Goal: Transaction & Acquisition: Purchase product/service

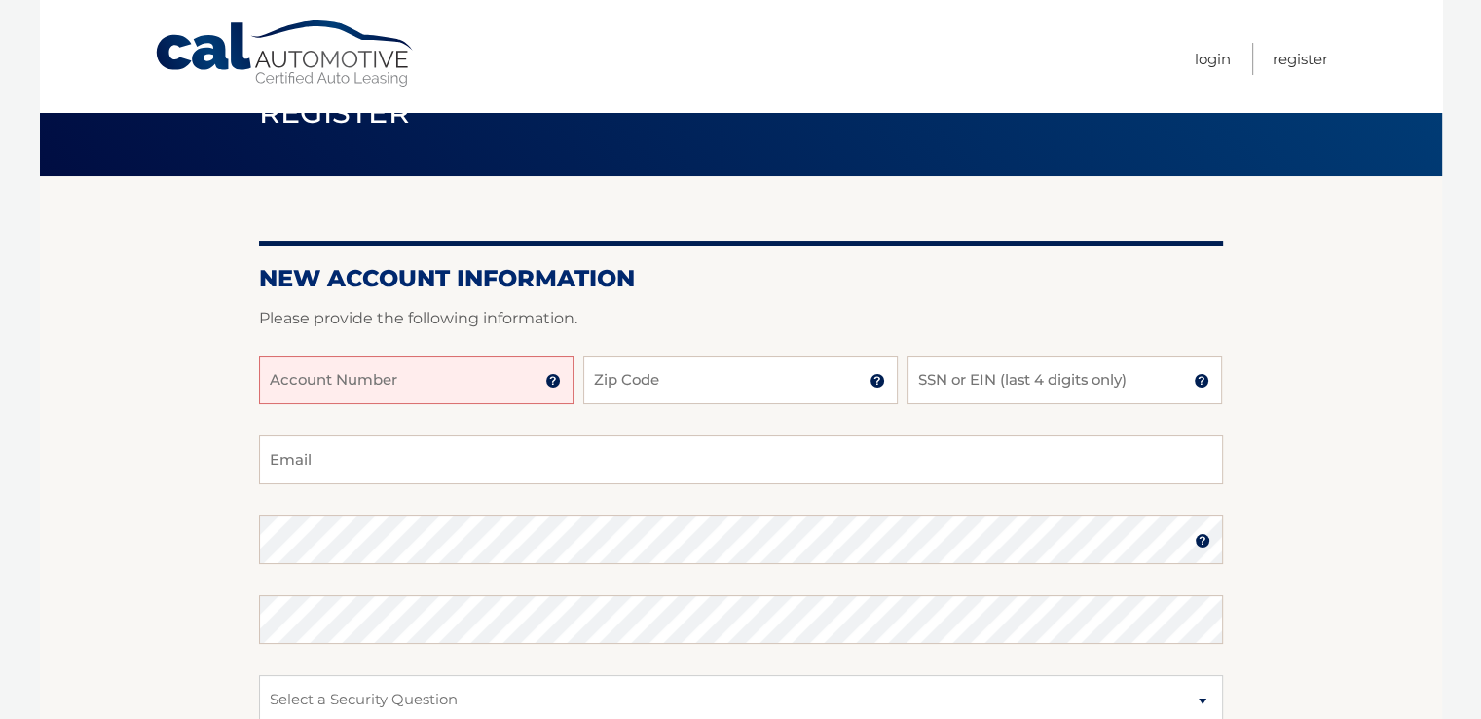
scroll to position [97, 0]
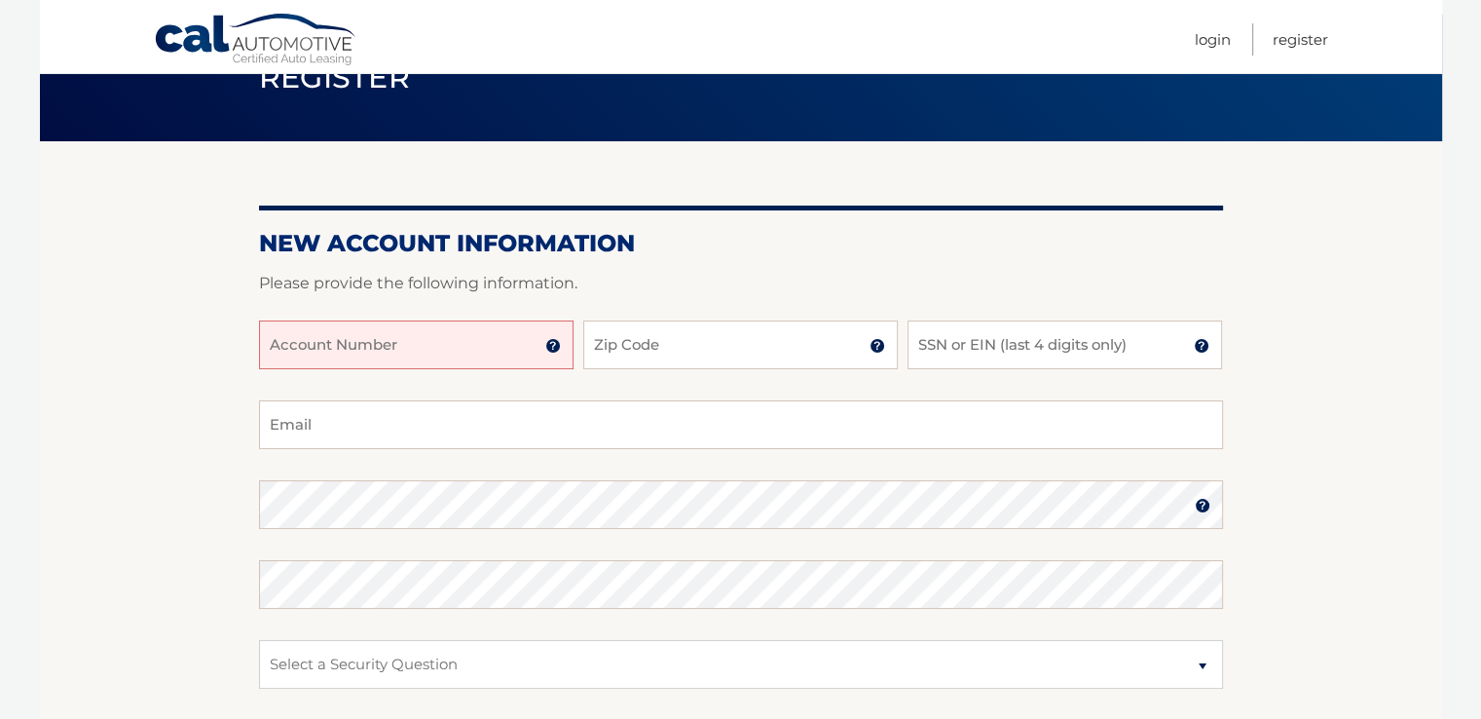
click at [411, 348] on input "Account Number" at bounding box center [416, 344] width 315 height 49
type input "44456011433"
click at [795, 345] on input "Zip Code" at bounding box center [740, 344] width 315 height 49
type input "14125"
type input "[EMAIL_ADDRESS][DOMAIN_NAME]"
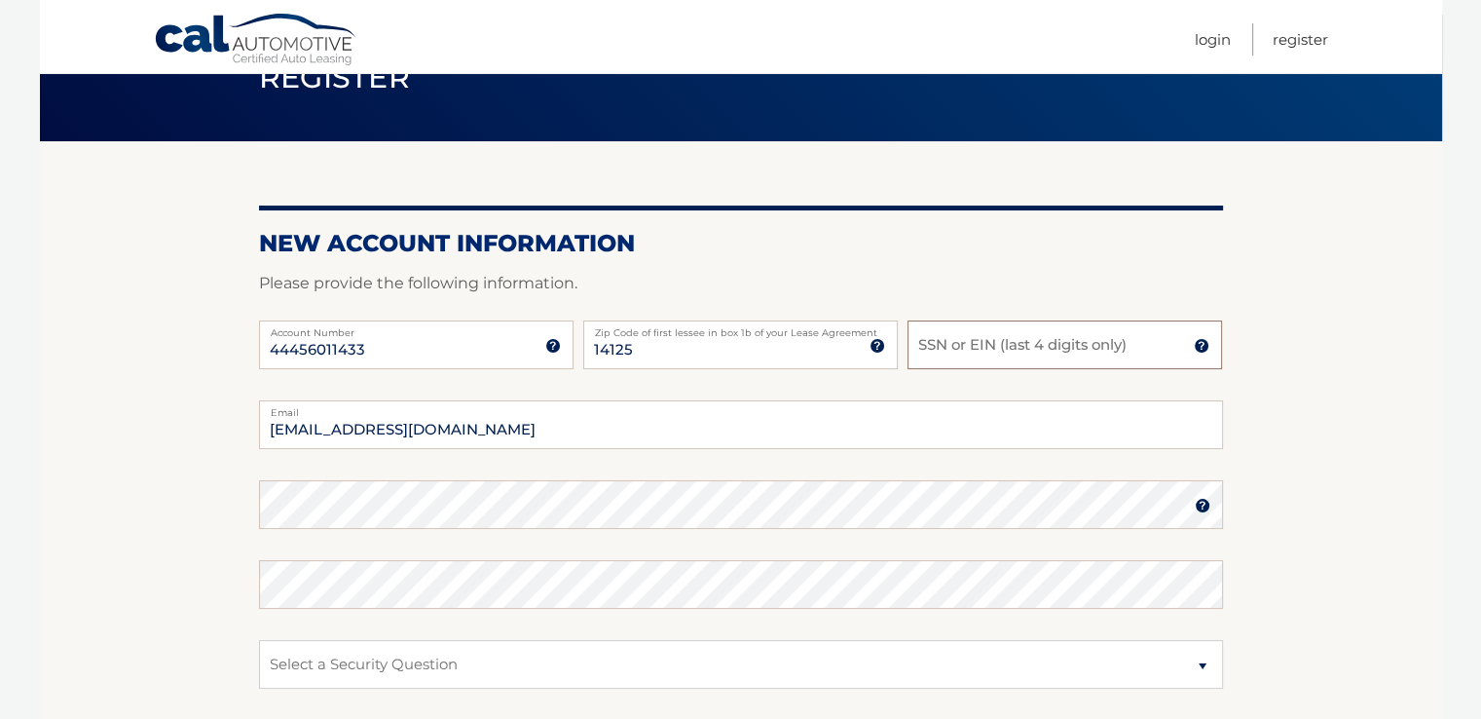
click at [983, 338] on input "SSN or EIN (last 4 digits only)" at bounding box center [1065, 344] width 315 height 49
type input "5813"
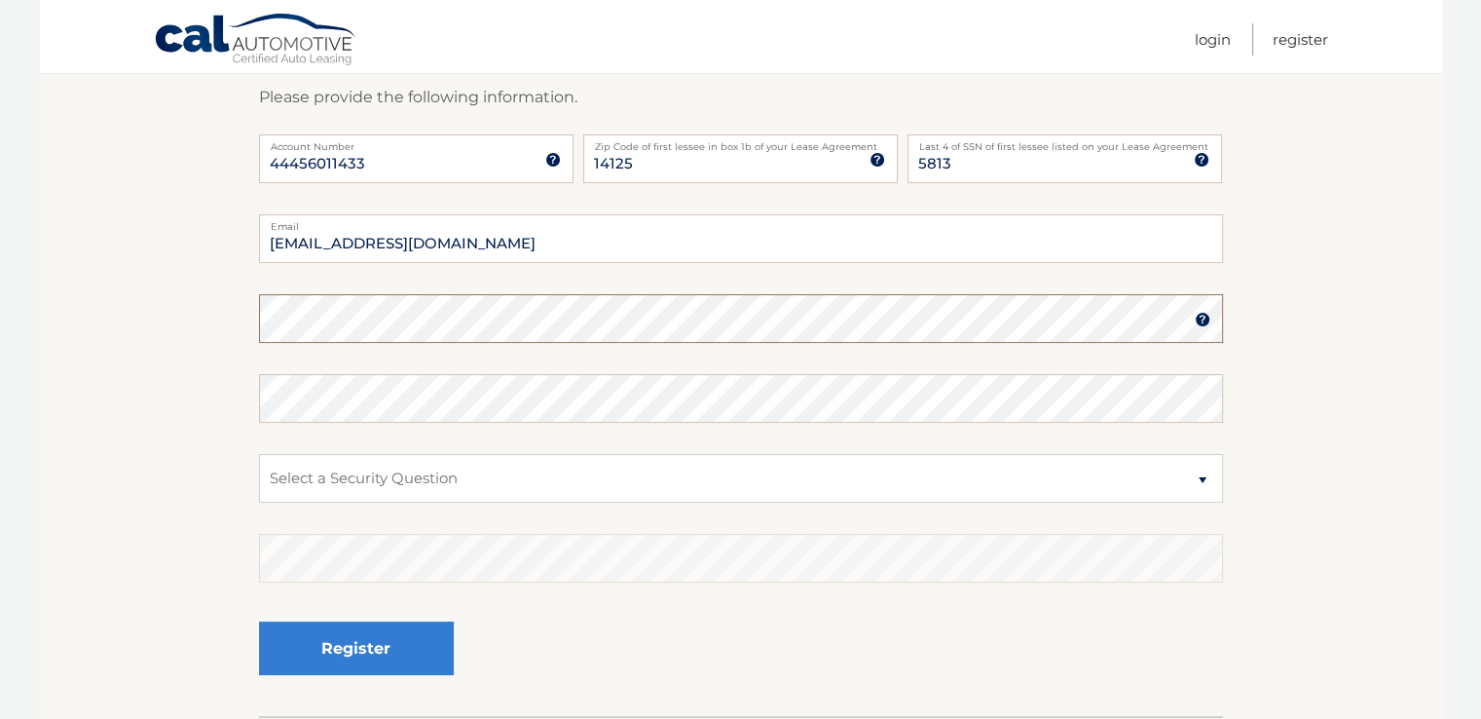
scroll to position [292, 0]
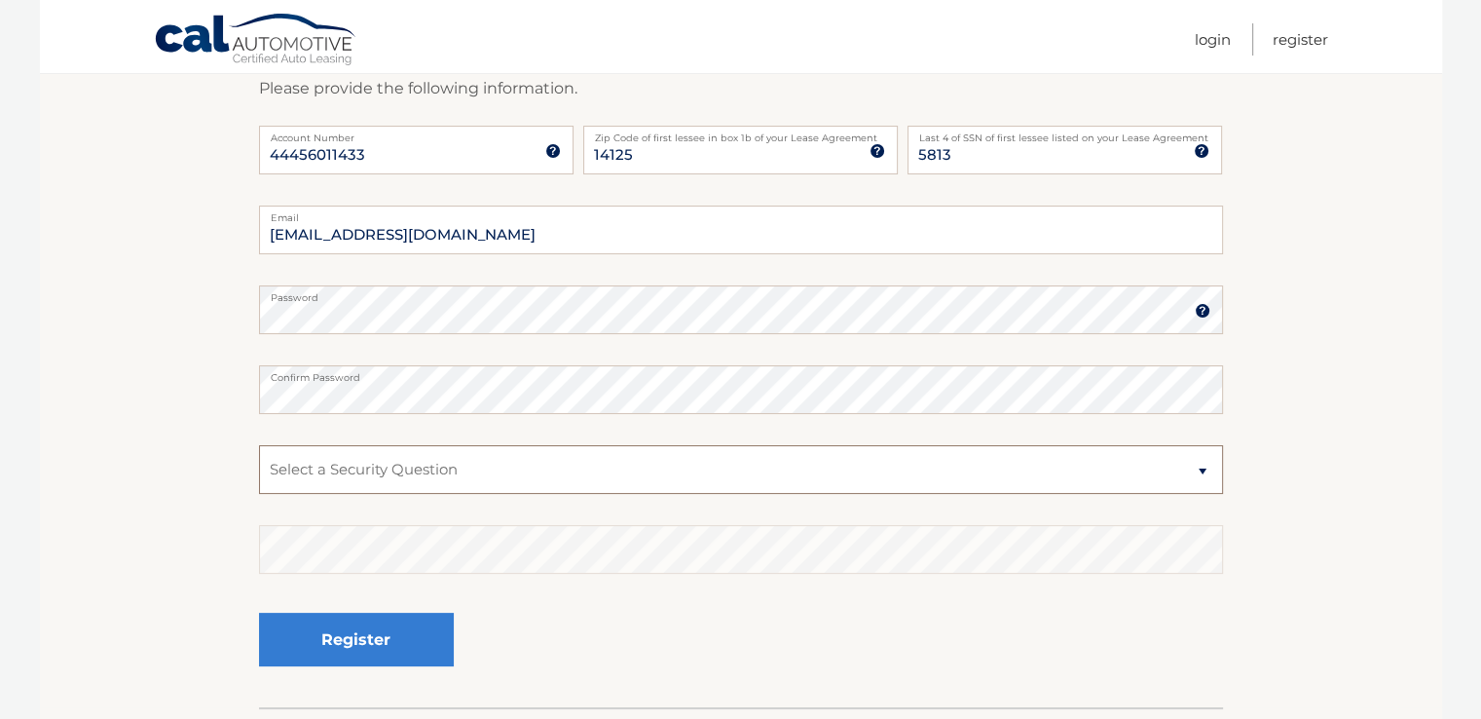
click at [1204, 476] on select "Select a Security Question What was the name of your elementary school? What is…" at bounding box center [741, 469] width 964 height 49
select select "2"
click at [259, 445] on select "Select a Security Question What was the name of your elementary school? What is…" at bounding box center [741, 469] width 964 height 49
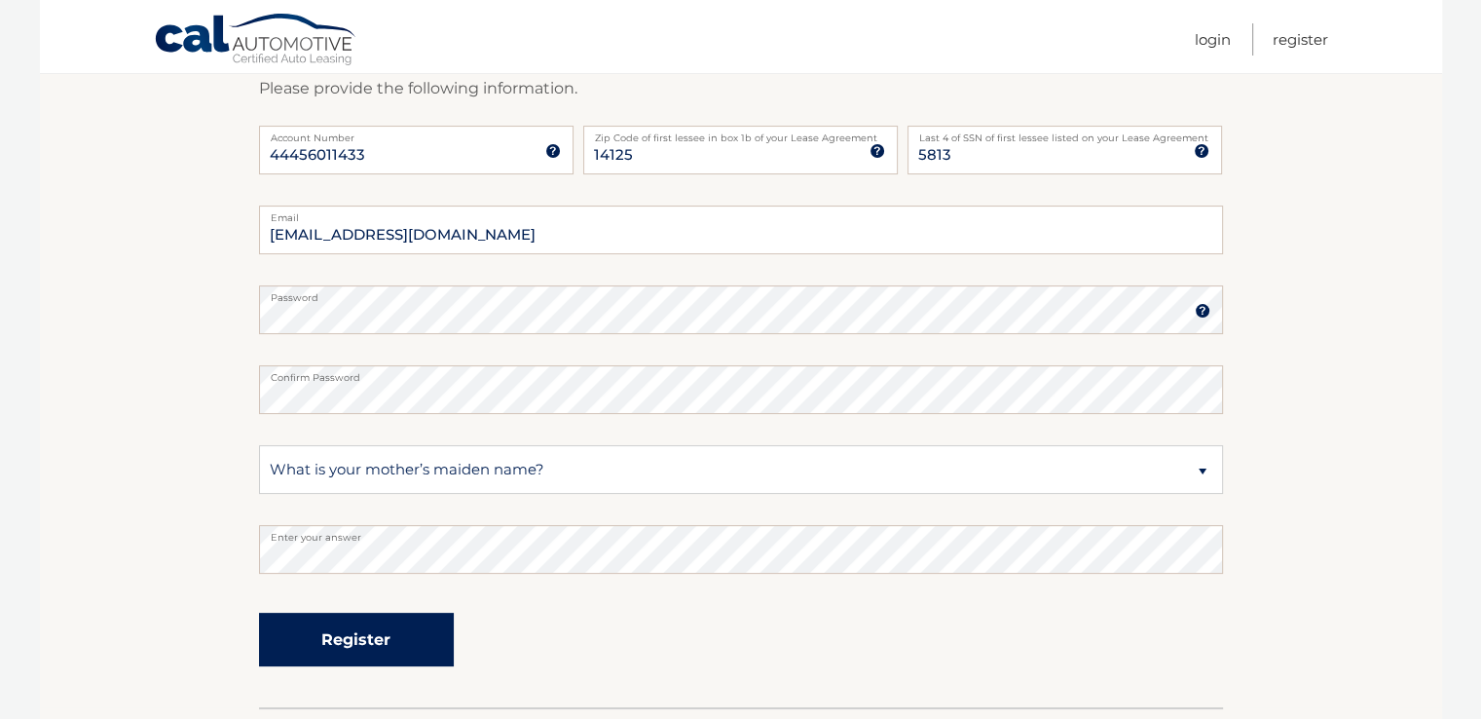
click at [386, 633] on button "Register" at bounding box center [356, 640] width 195 height 54
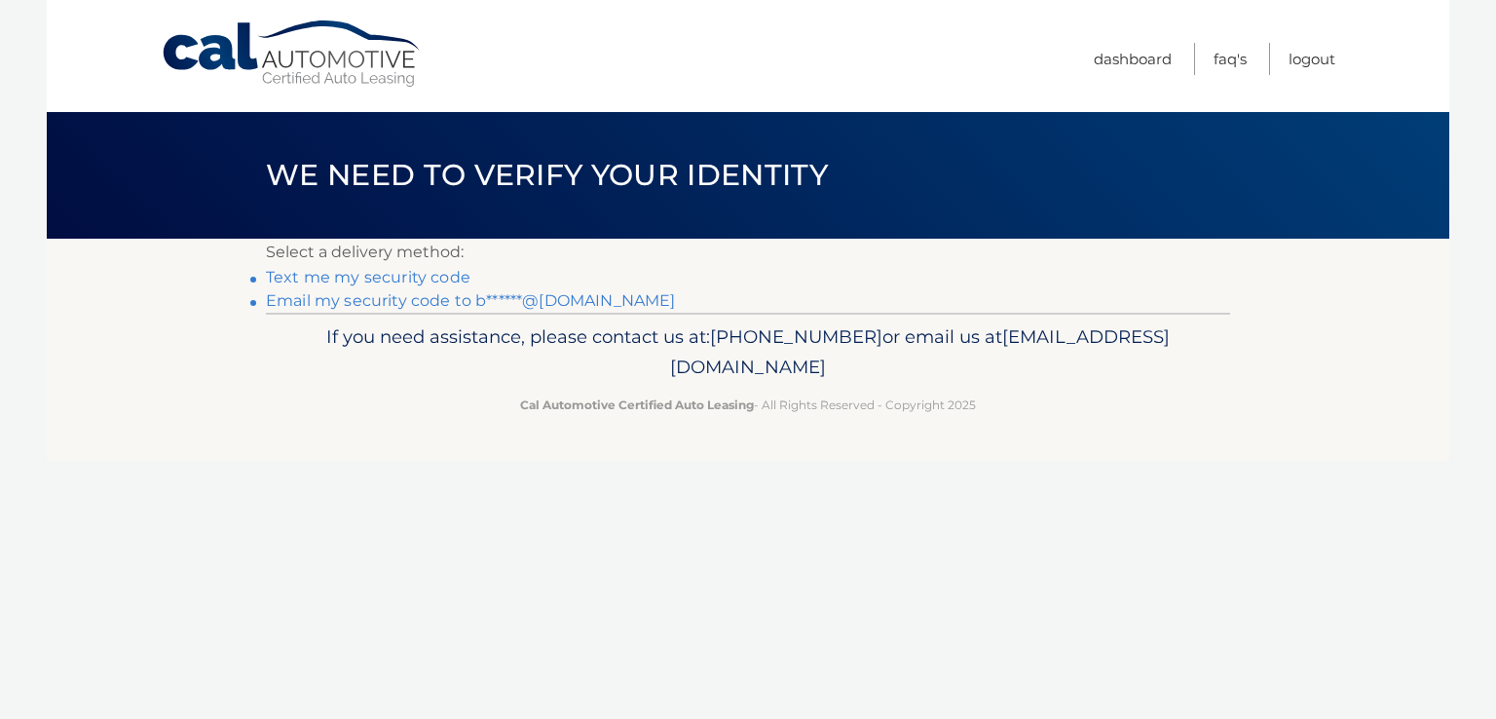
click at [419, 306] on link "Email my security code to b******@[DOMAIN_NAME]" at bounding box center [471, 300] width 410 height 19
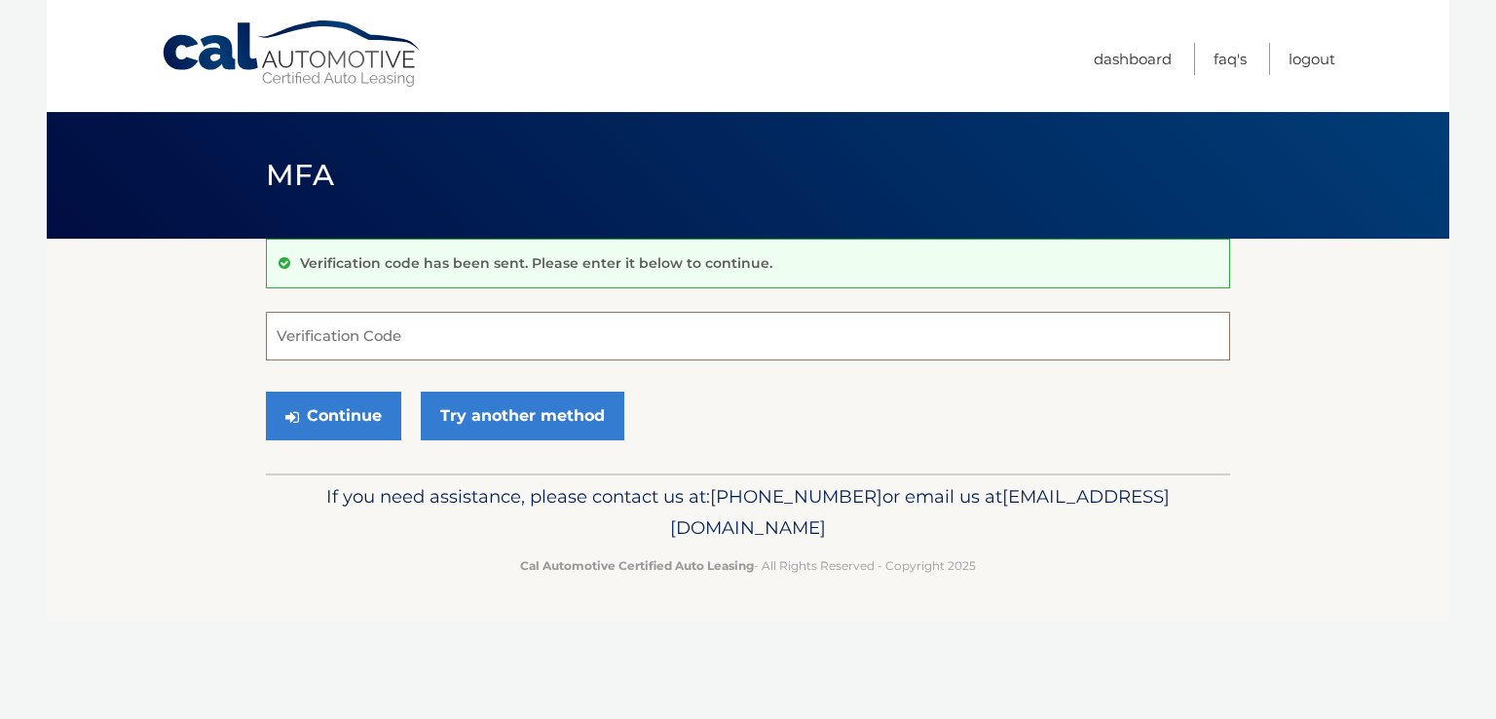
click at [418, 329] on input "Verification Code" at bounding box center [748, 336] width 964 height 49
click at [365, 339] on input "Verification Code" at bounding box center [748, 336] width 964 height 49
type input "548805"
click at [368, 418] on button "Continue" at bounding box center [333, 416] width 135 height 49
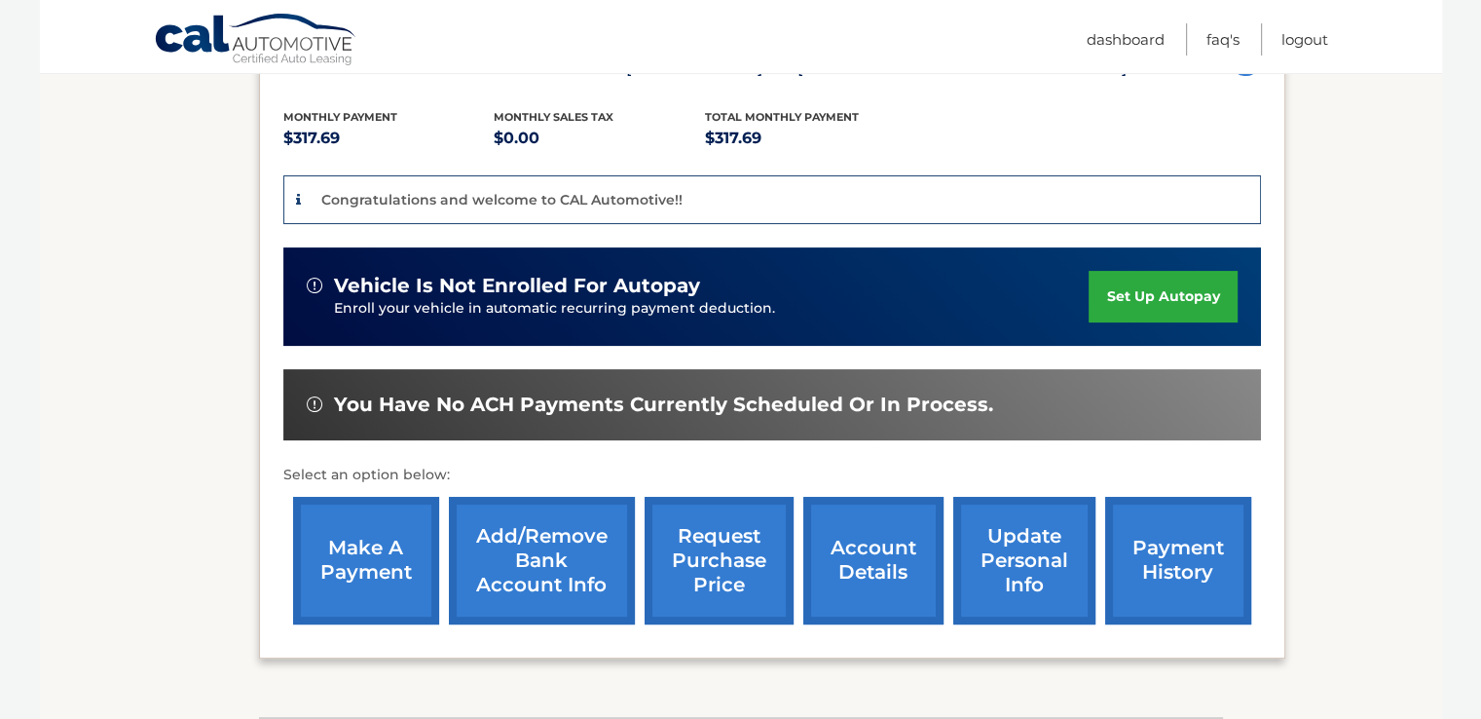
scroll to position [390, 0]
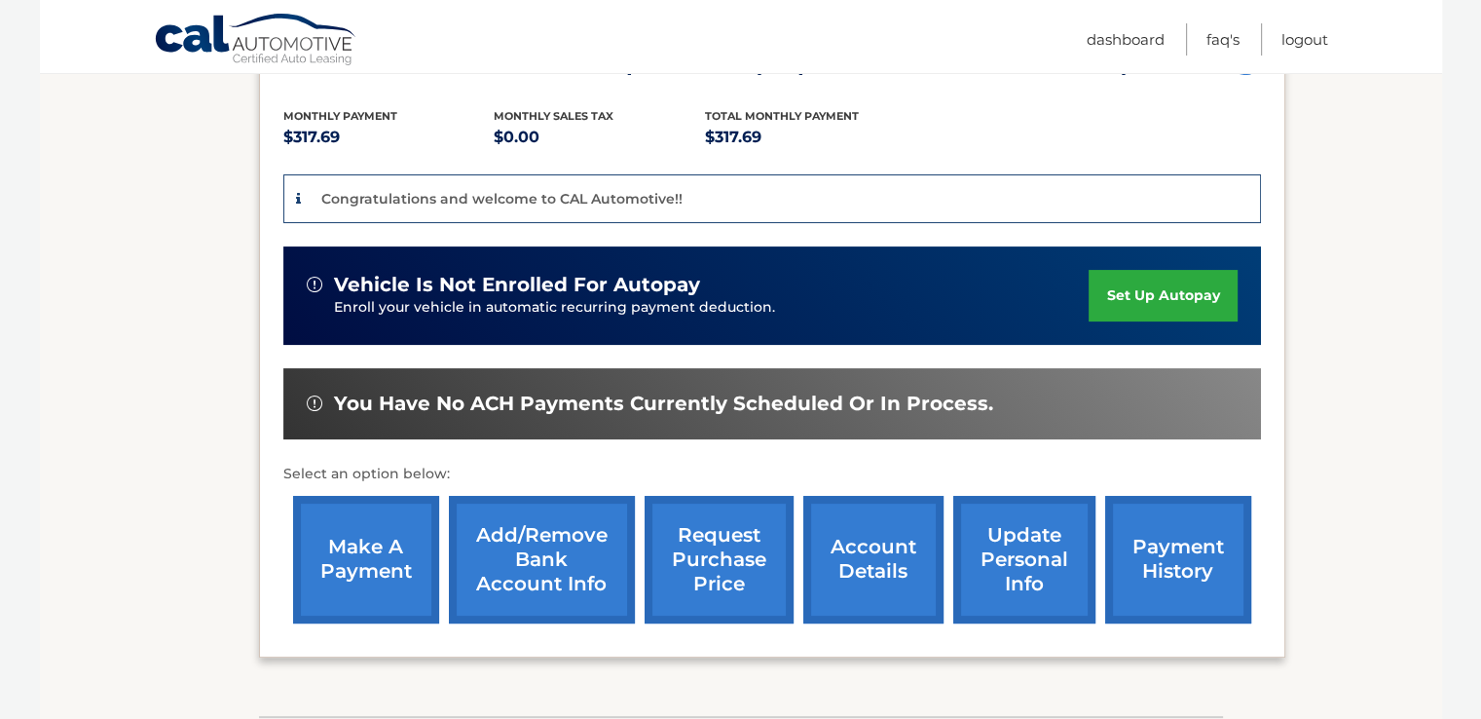
click at [391, 566] on link "make a payment" at bounding box center [366, 560] width 146 height 128
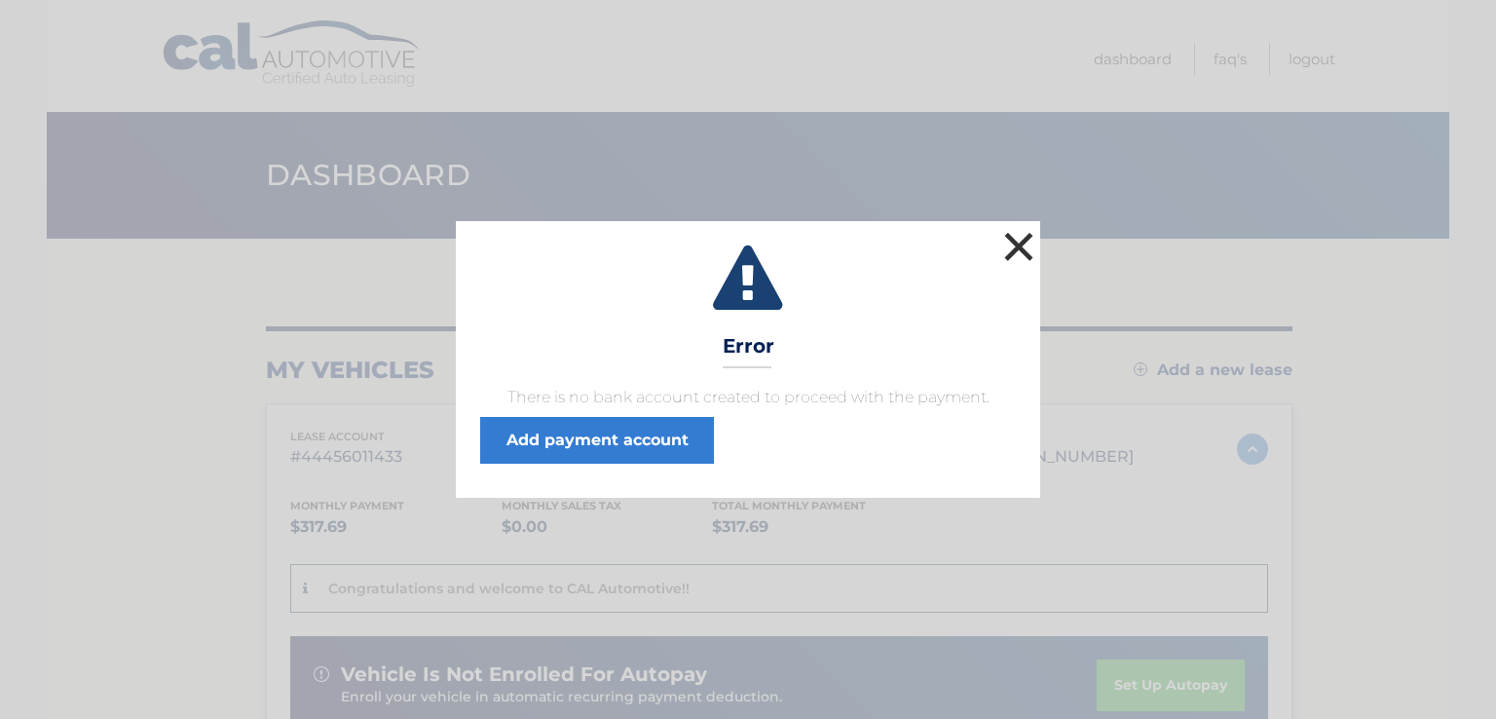
click at [1024, 246] on button "×" at bounding box center [1018, 246] width 39 height 39
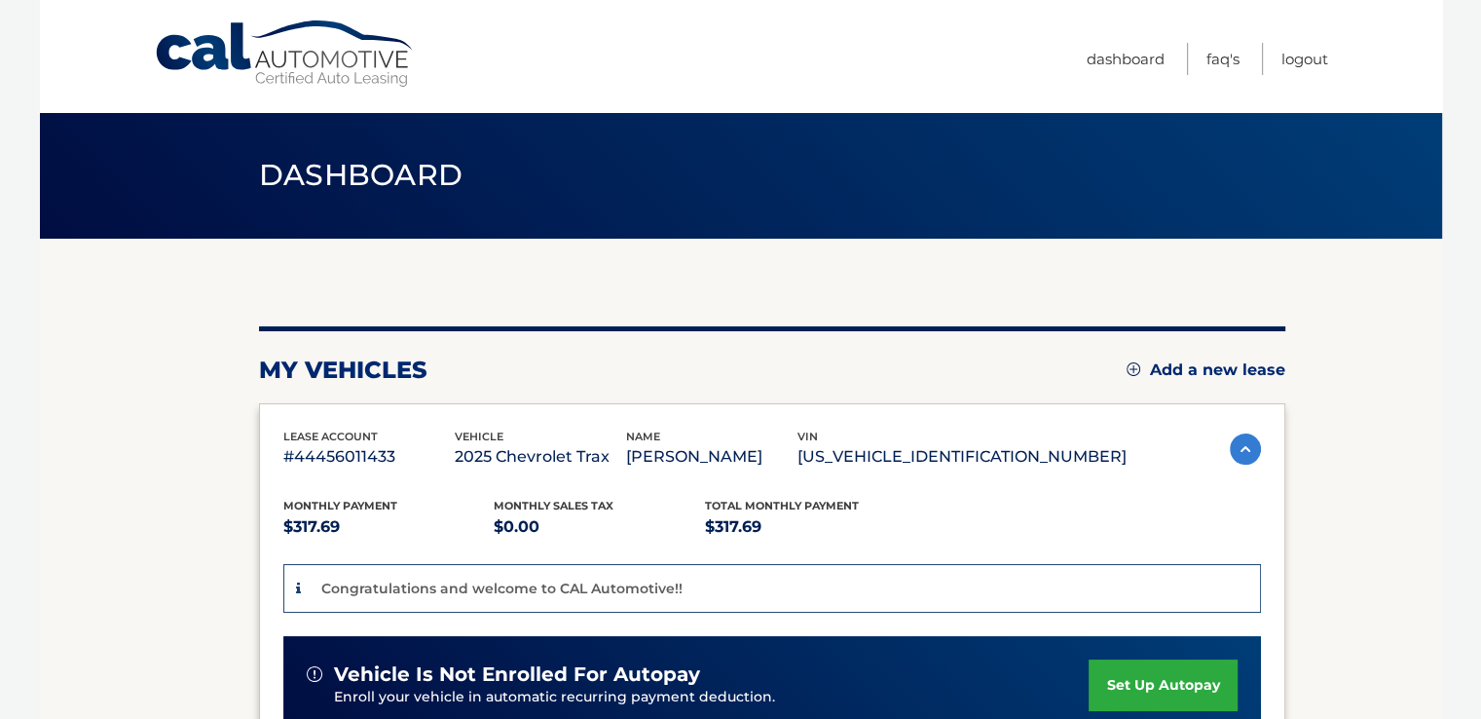
scroll to position [390, 0]
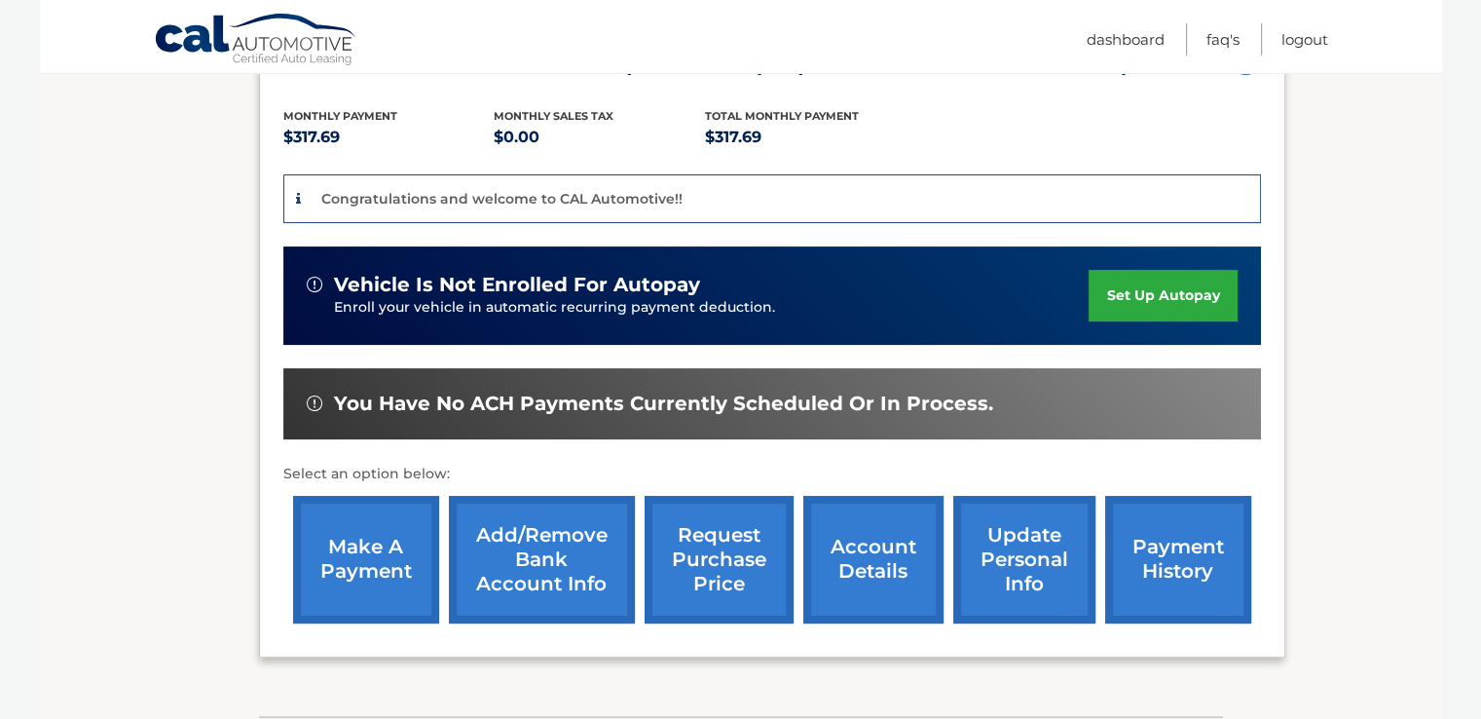
click at [572, 579] on link "Add/Remove bank account info" at bounding box center [542, 560] width 186 height 128
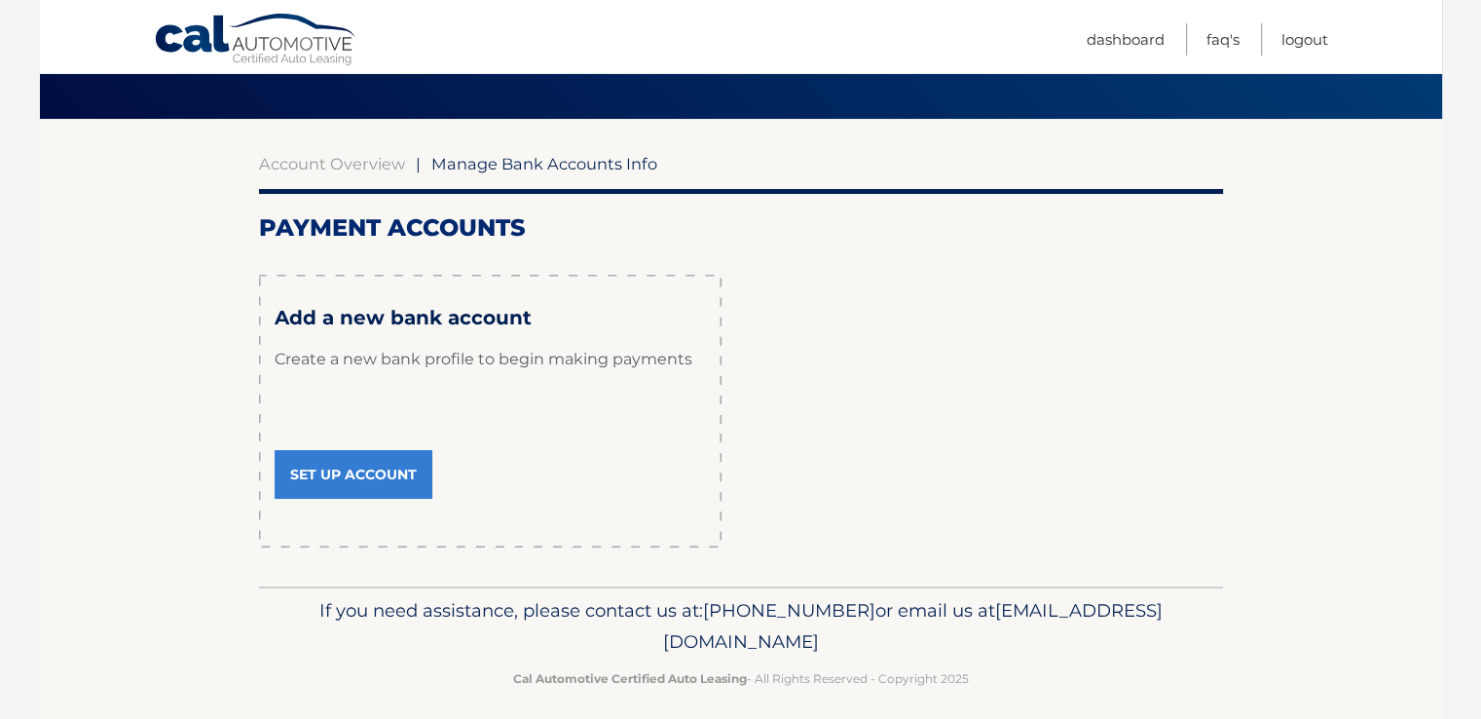
scroll to position [135, 0]
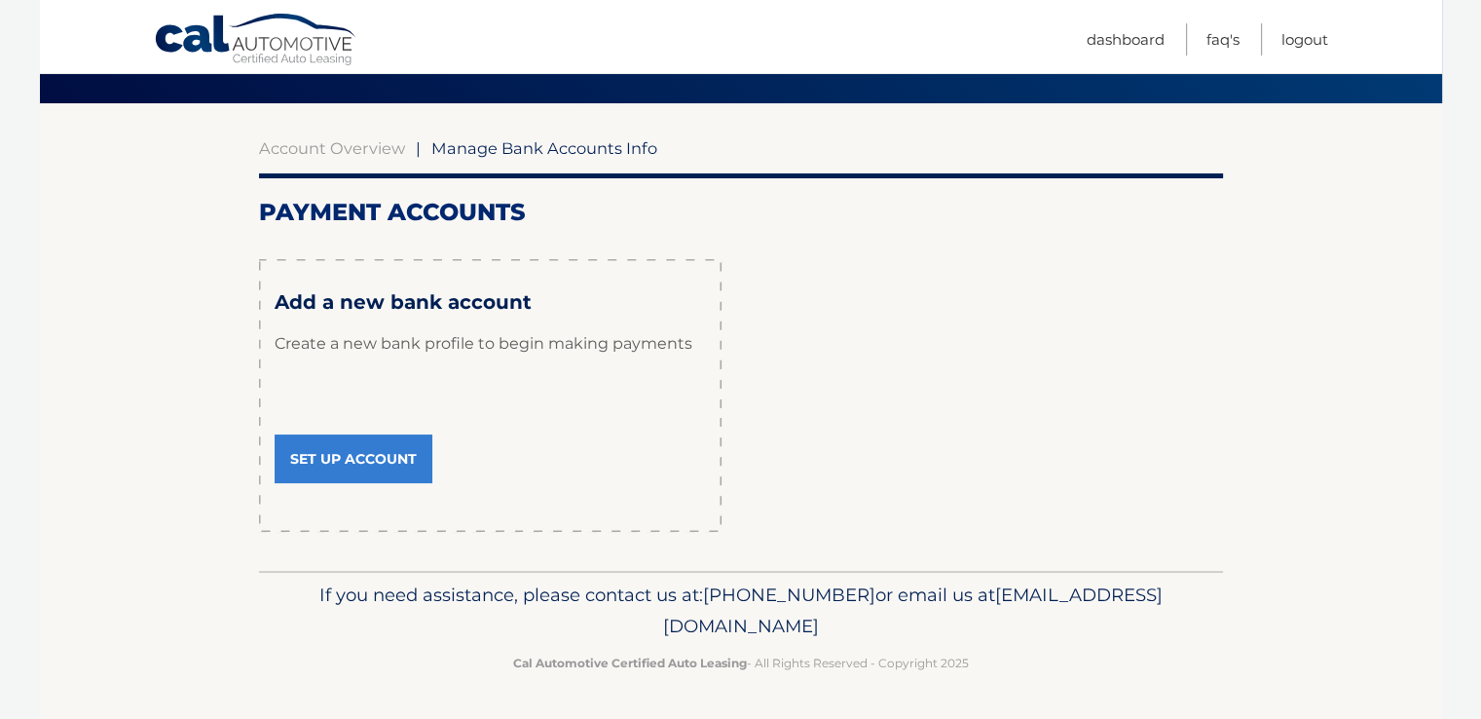
click at [370, 460] on link "Set Up Account" at bounding box center [354, 458] width 158 height 49
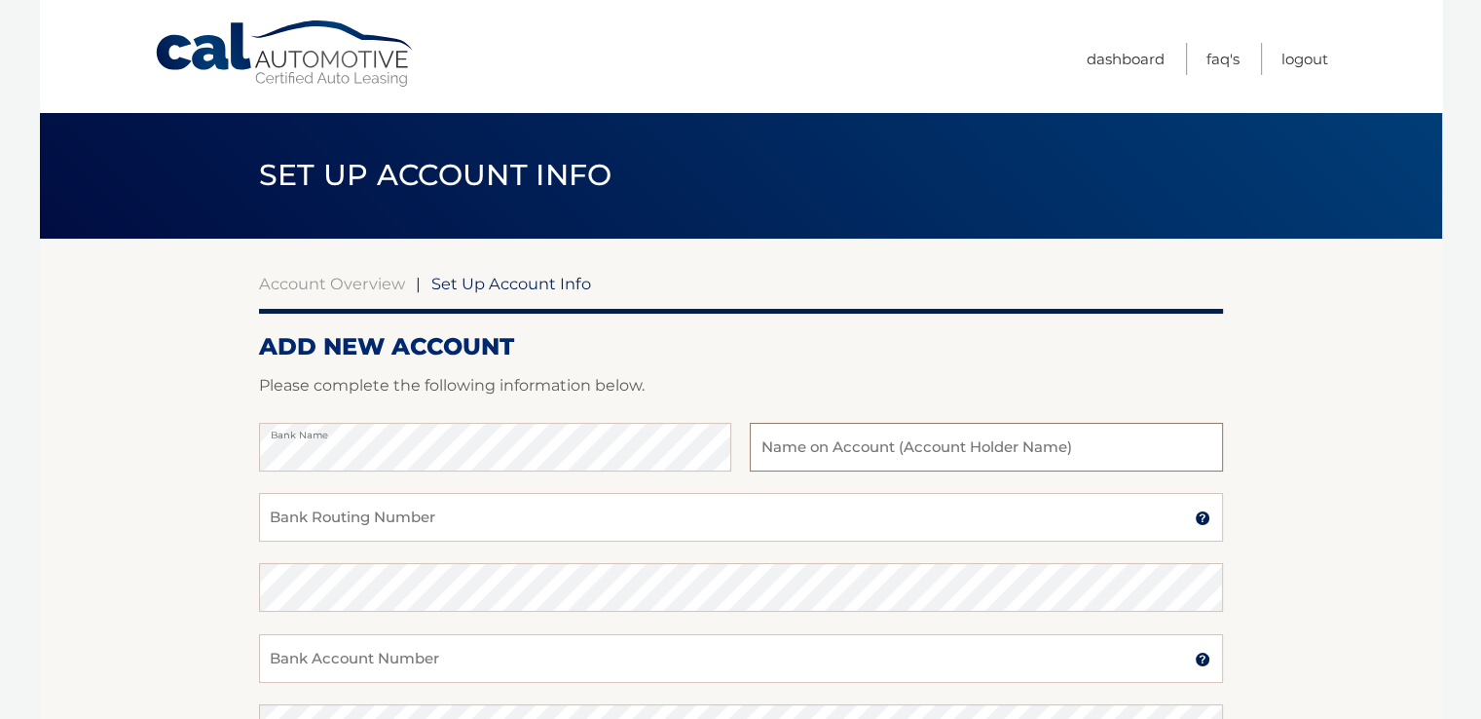
click at [859, 444] on input "text" at bounding box center [986, 447] width 472 height 49
type input "[PERSON_NAME]"
click at [460, 519] on input "Bank Routing Number" at bounding box center [741, 517] width 964 height 49
type input "022303659"
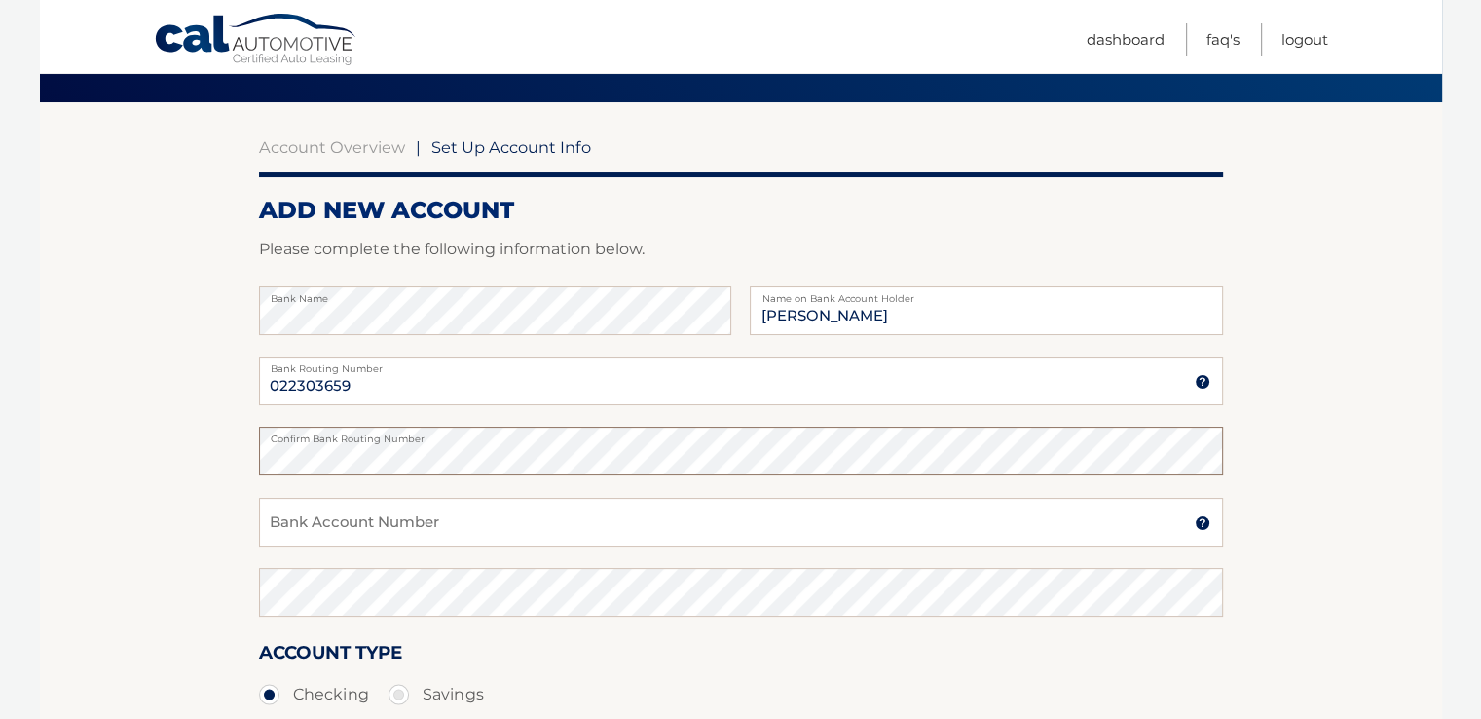
scroll to position [292, 0]
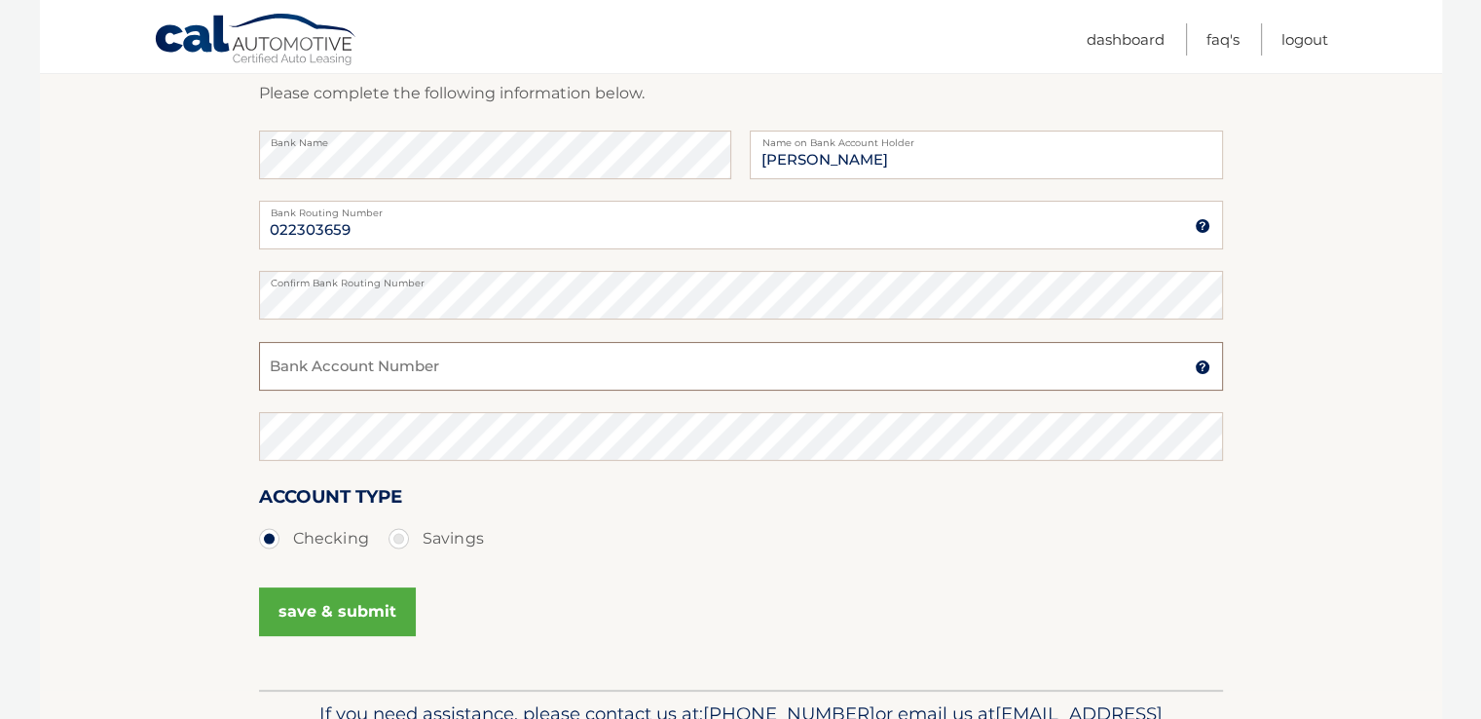
click at [424, 365] on input "Bank Account Number" at bounding box center [741, 366] width 964 height 49
type input "1109246411"
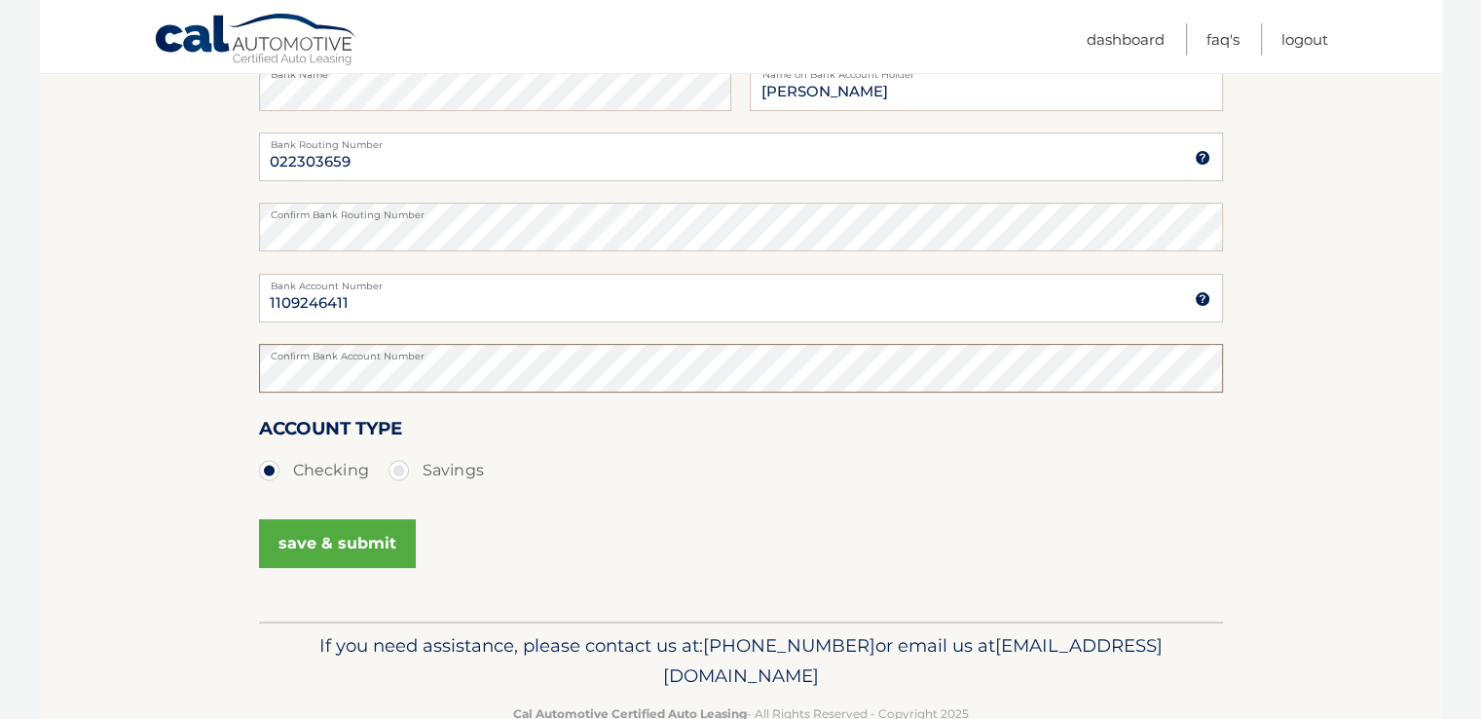
scroll to position [390, 0]
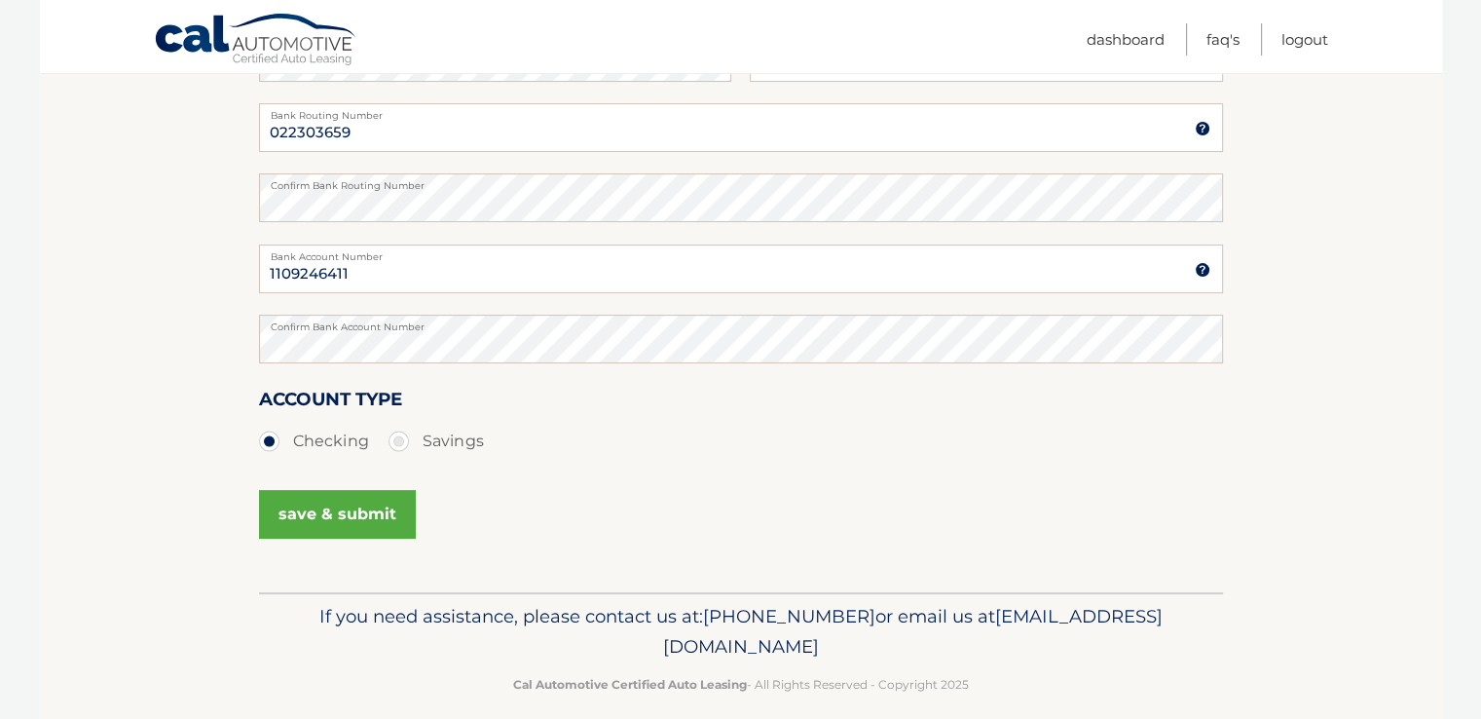
click at [348, 519] on button "save & submit" at bounding box center [337, 514] width 157 height 49
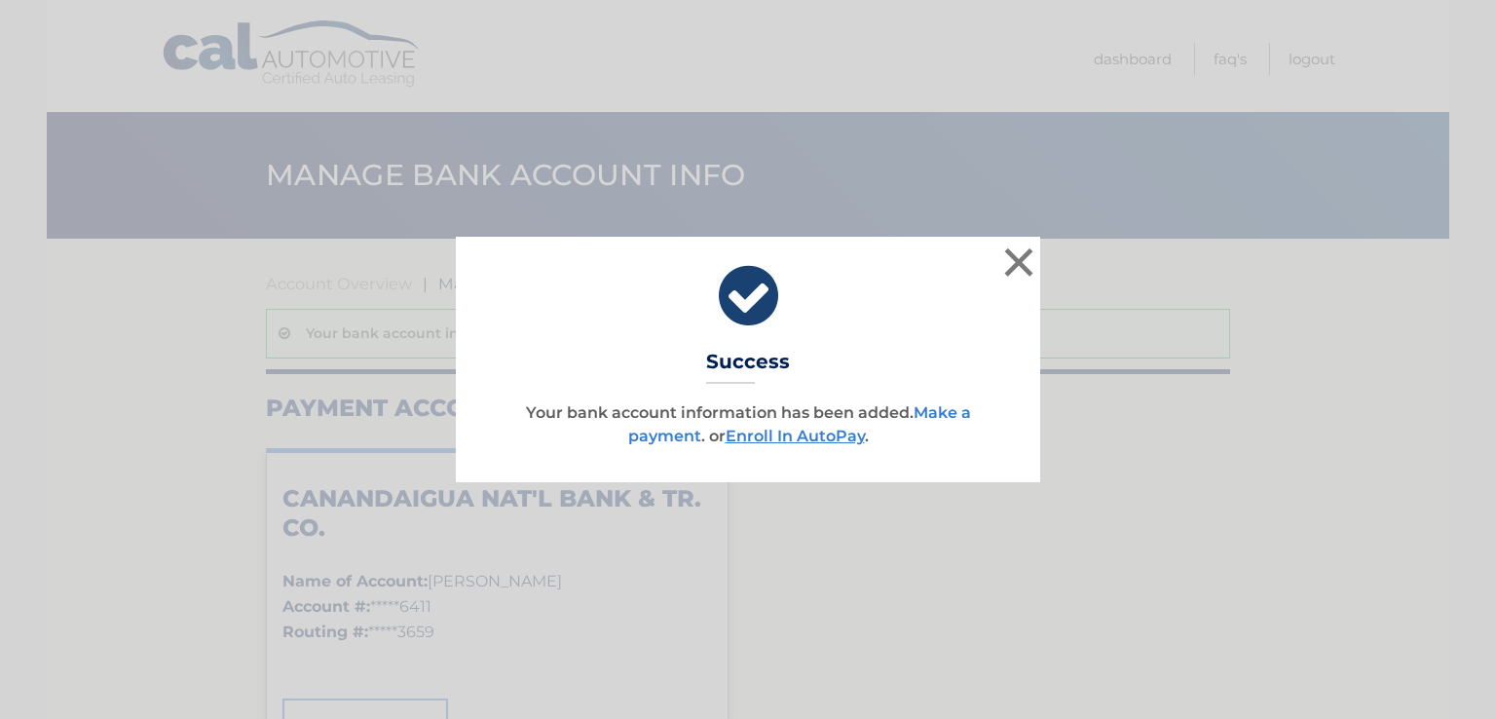
click at [940, 410] on link "Make a payment" at bounding box center [799, 424] width 343 height 42
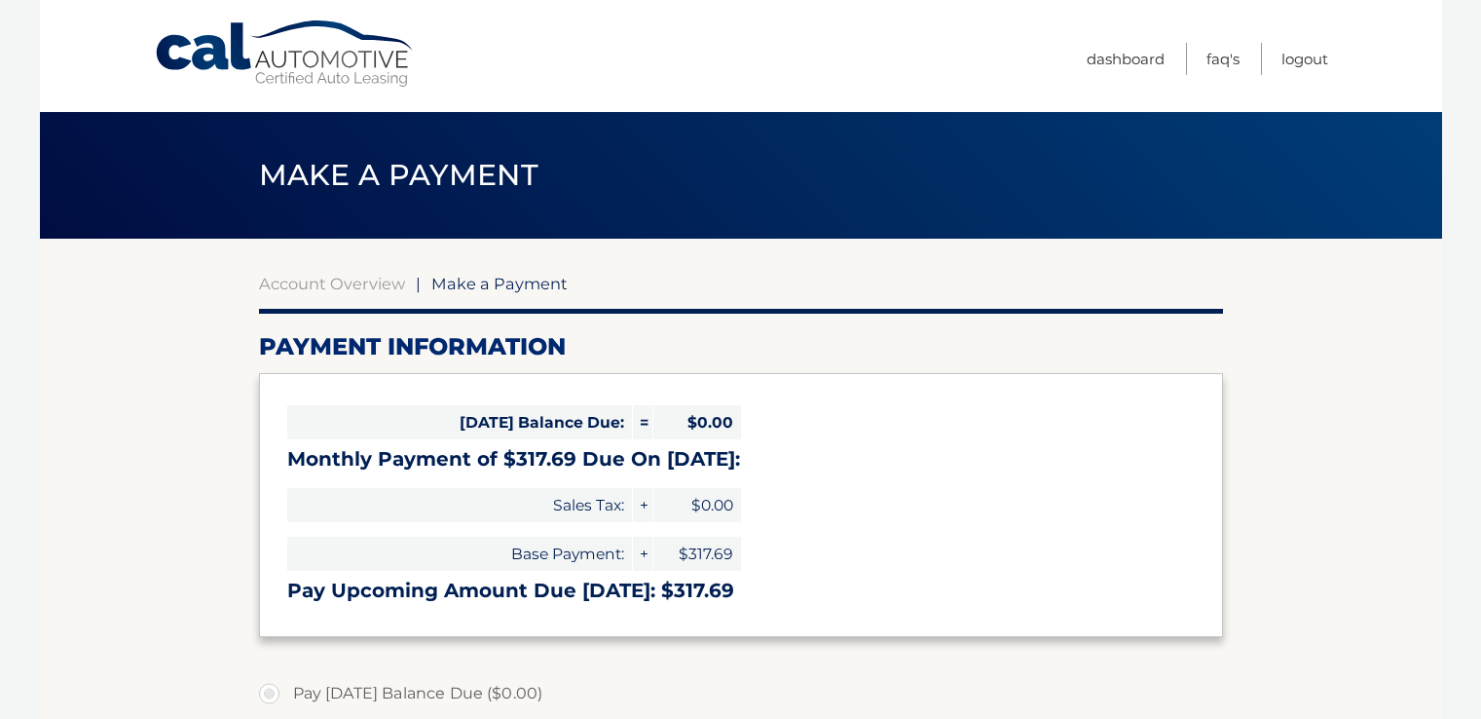
select select "YzA1ZDNjNDUtMzY3Ni00NmRkLWE2NzItYTZkZmEwNDdlODY0"
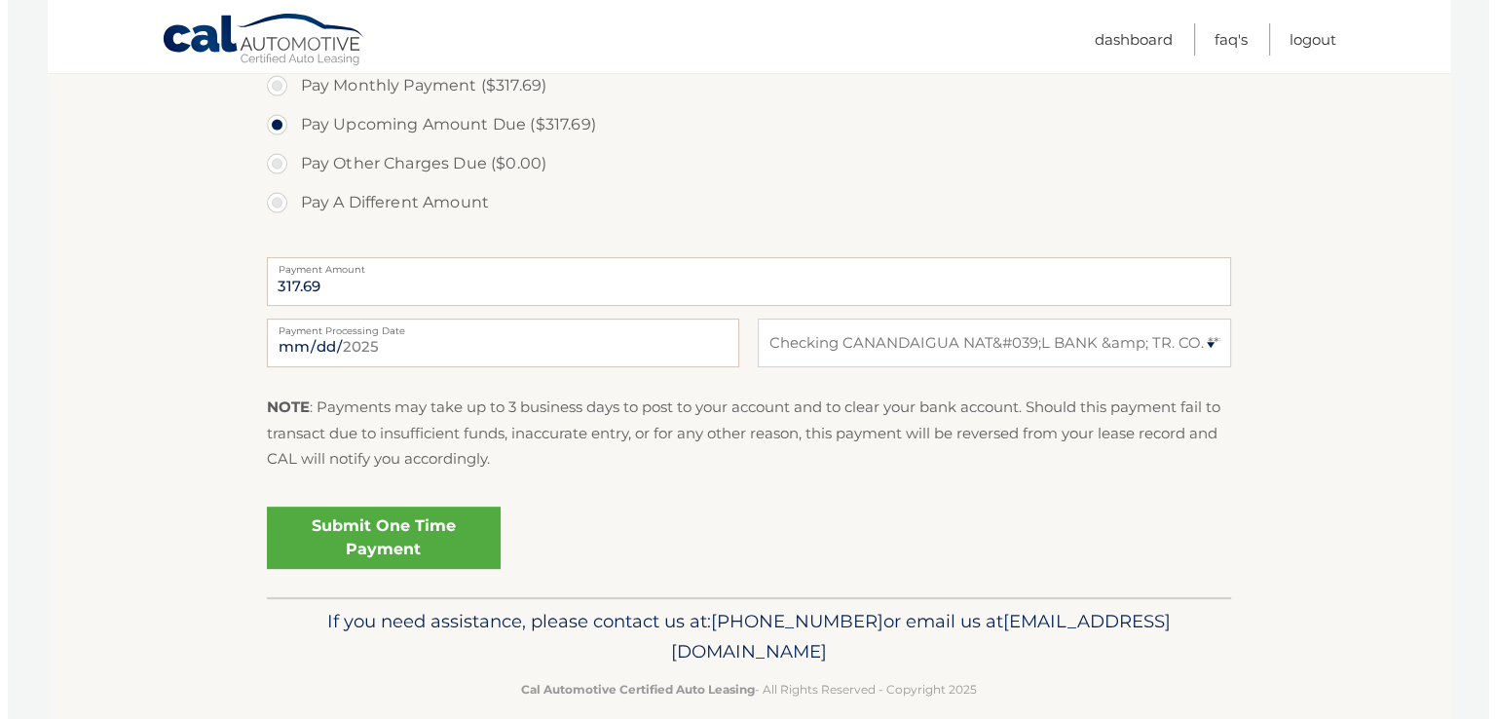
scroll to position [672, 0]
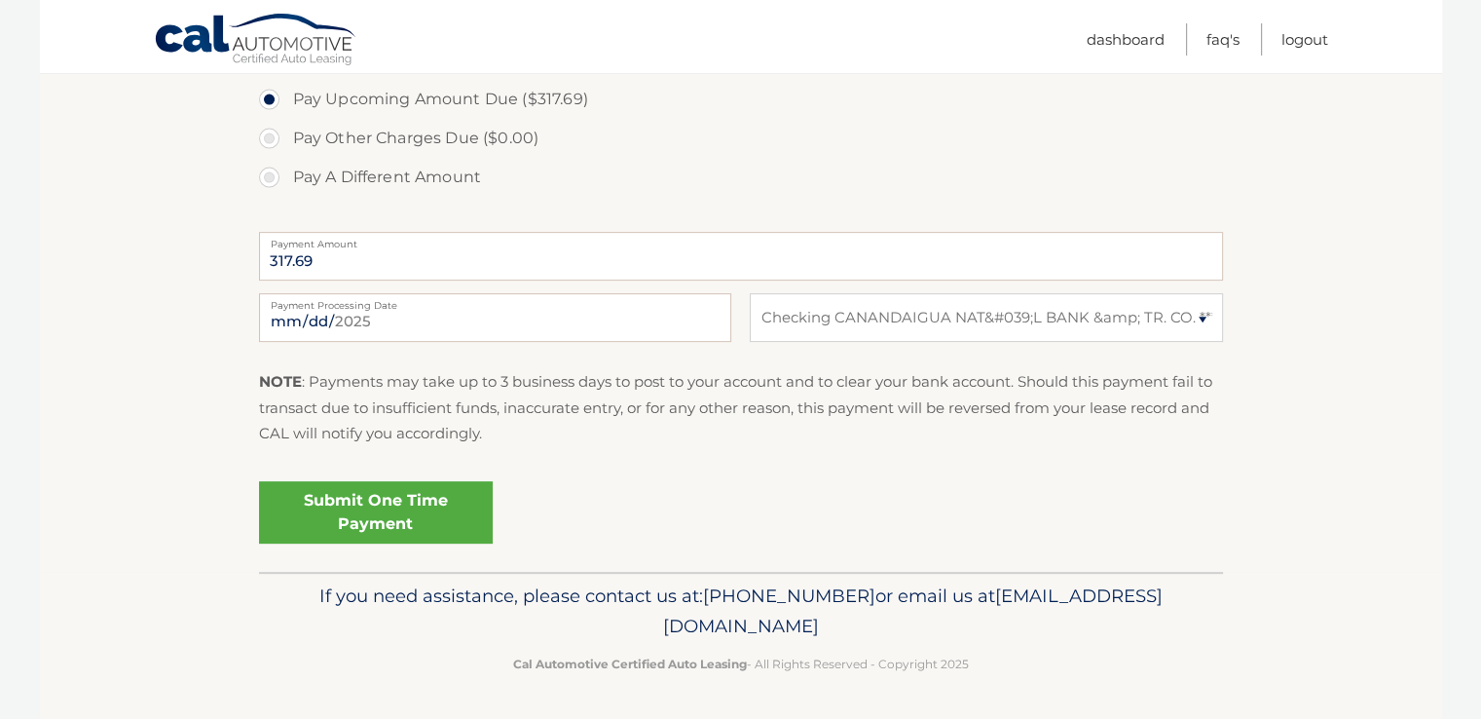
click at [392, 511] on link "Submit One Time Payment" at bounding box center [376, 512] width 234 height 62
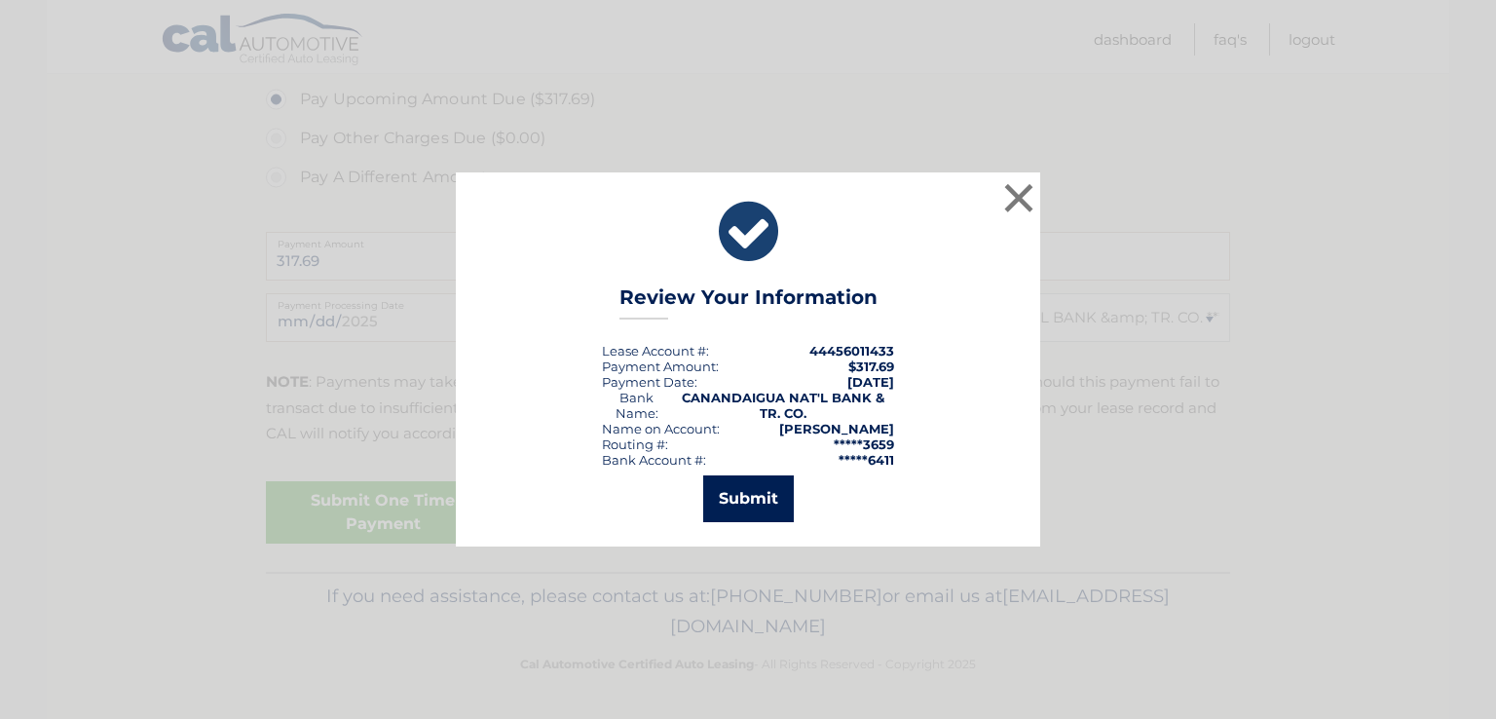
click at [766, 503] on button "Submit" at bounding box center [748, 498] width 91 height 47
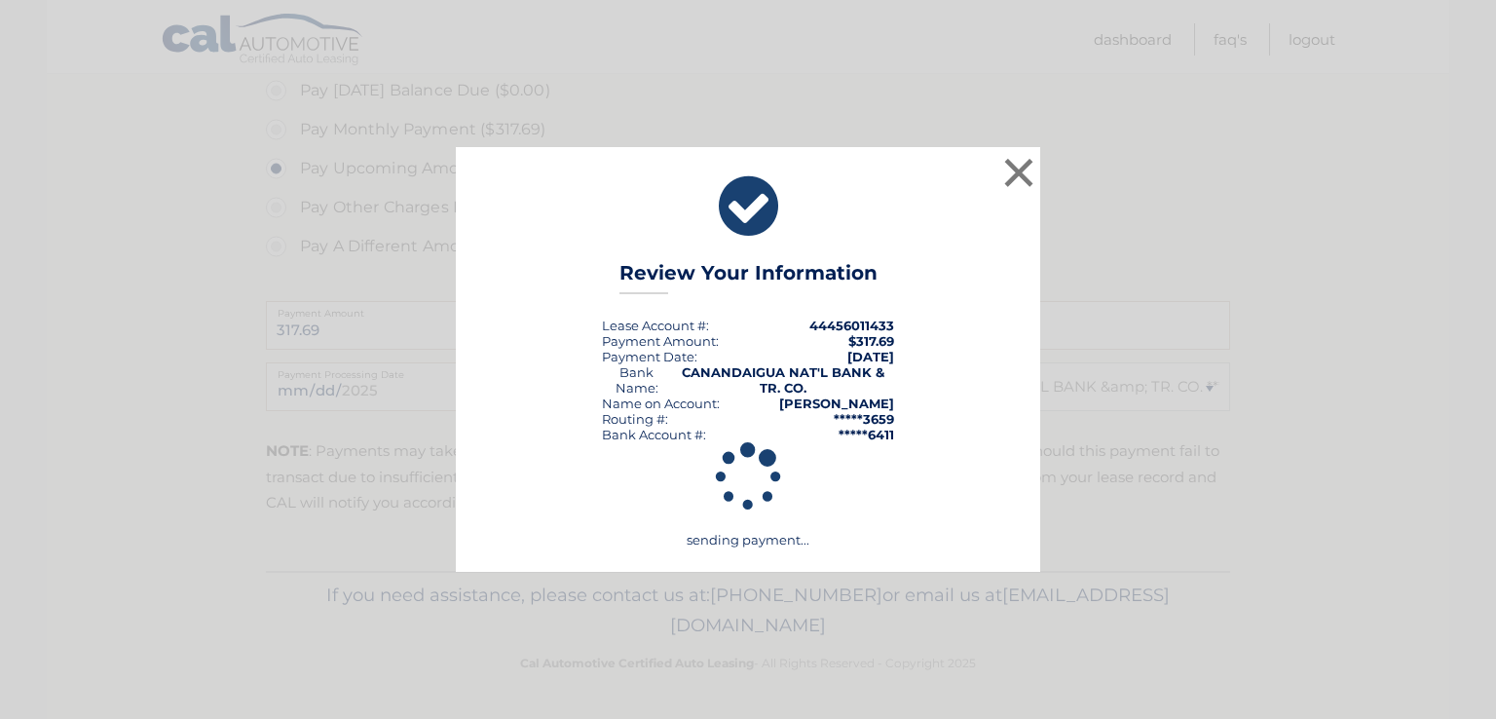
scroll to position [602, 0]
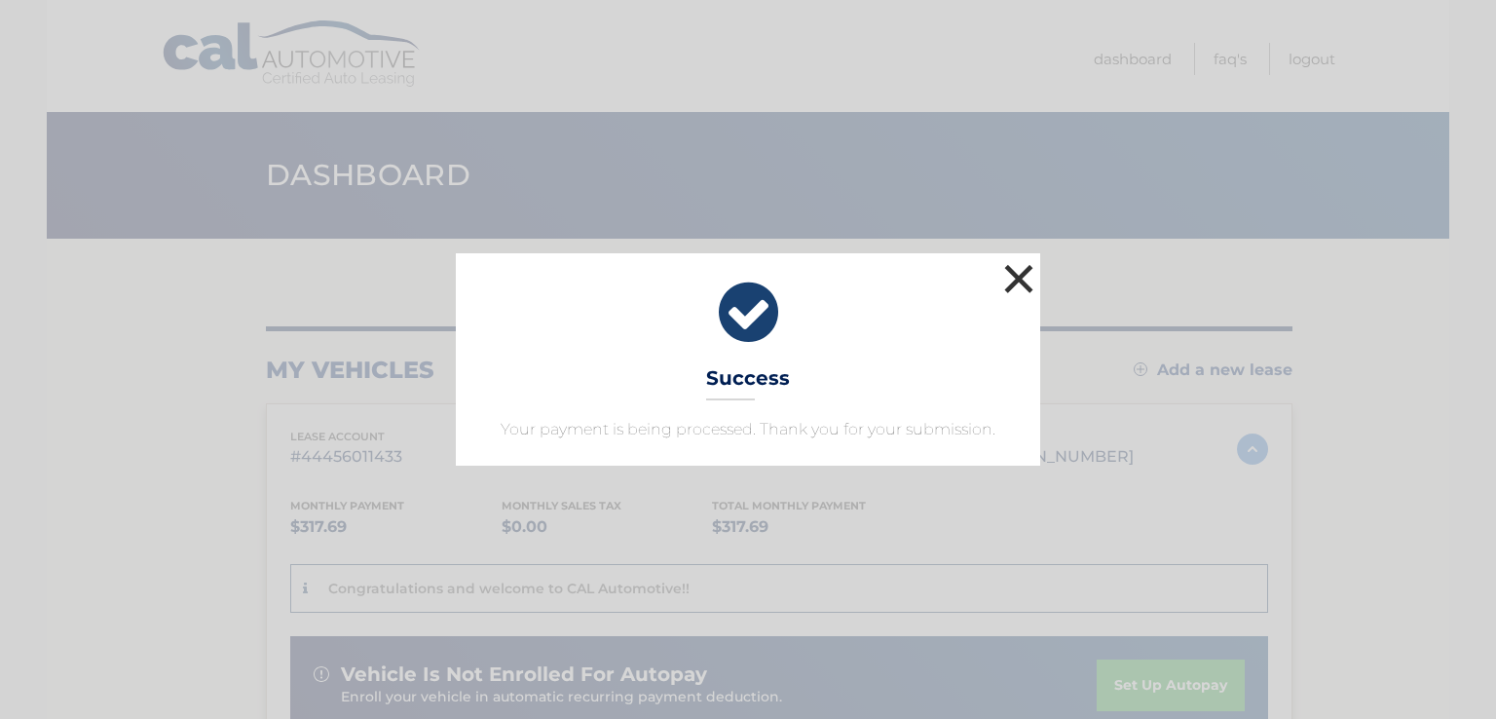
click at [1018, 278] on button "×" at bounding box center [1018, 278] width 39 height 39
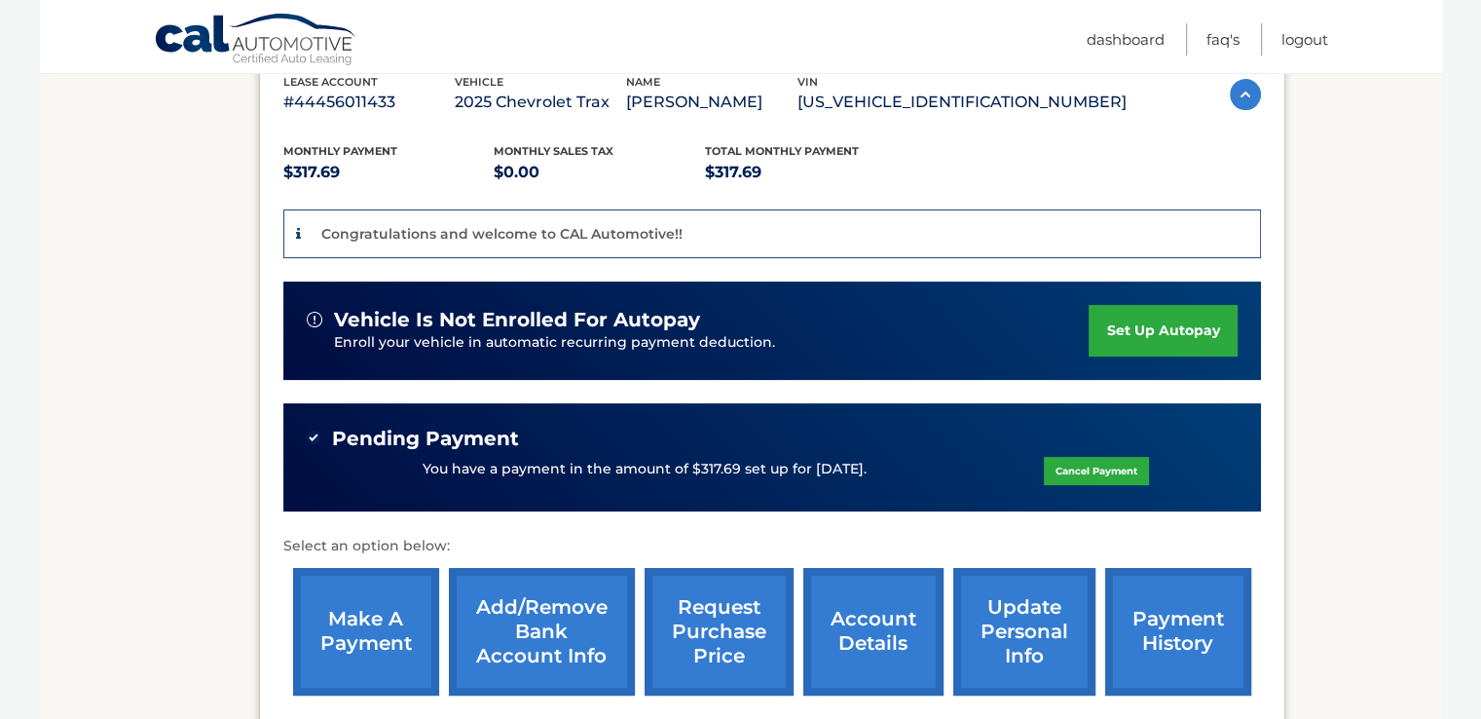
scroll to position [179, 0]
